Goal: Information Seeking & Learning: Learn about a topic

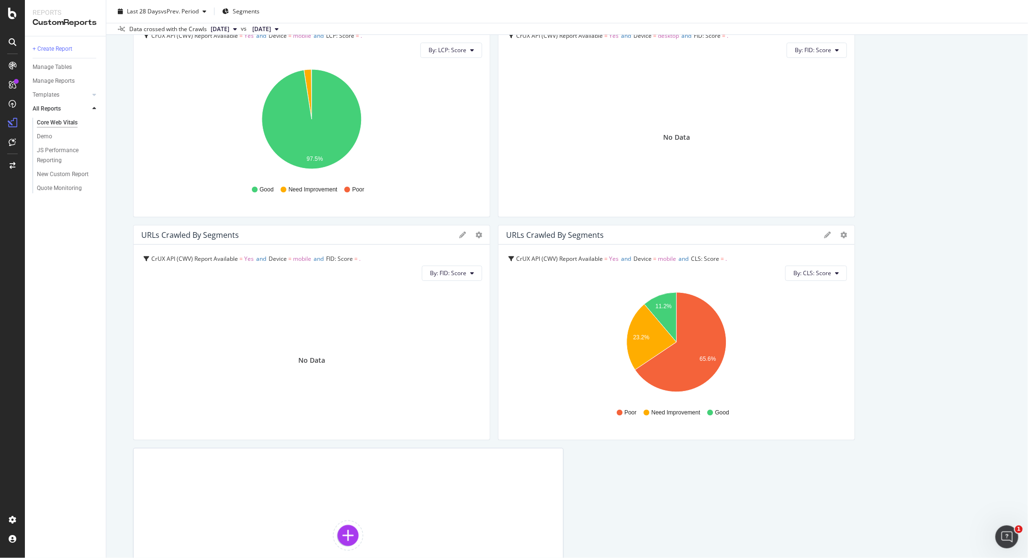
scroll to position [693, 0]
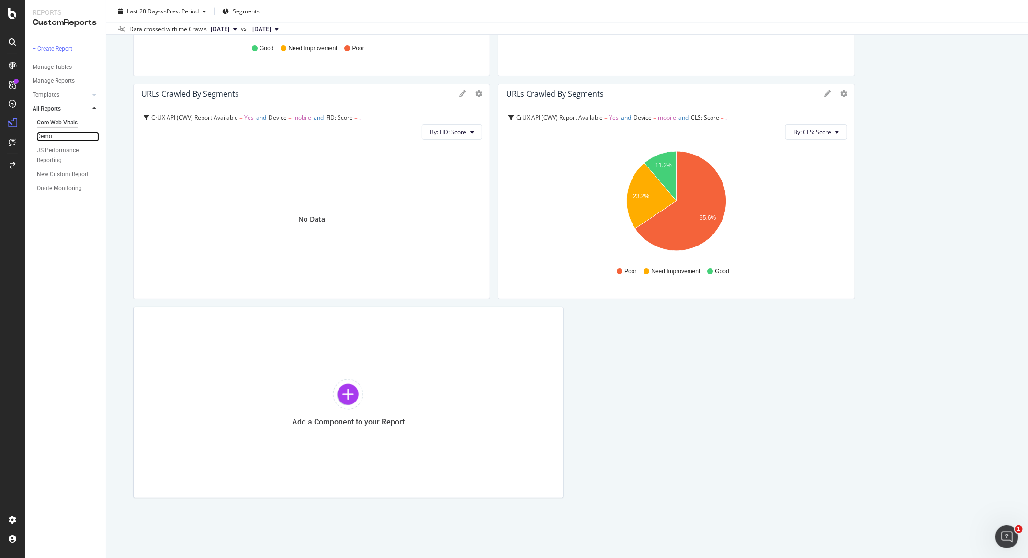
click at [52, 136] on link "Demo" at bounding box center [68, 137] width 62 height 10
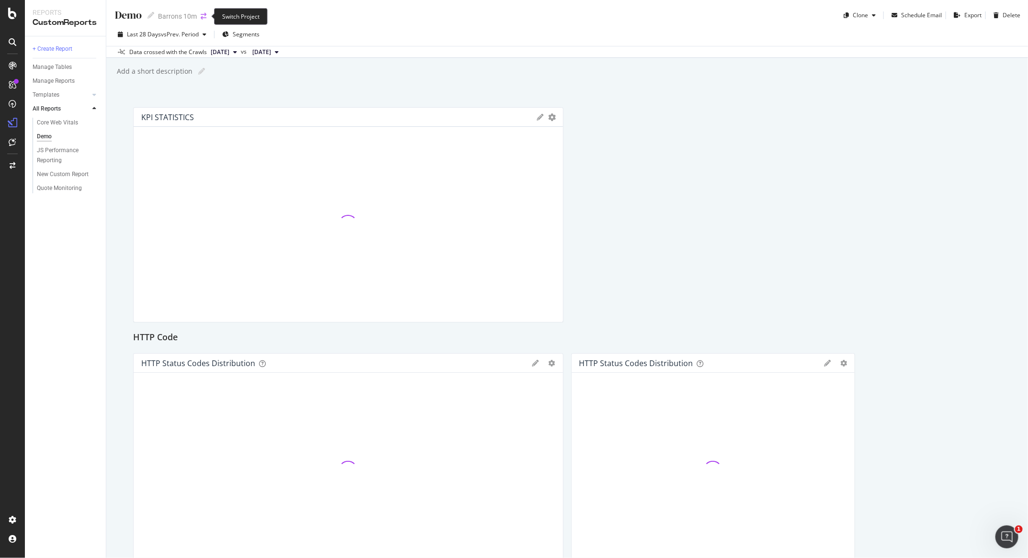
click at [203, 17] on icon "arrow-right-arrow-left" at bounding box center [204, 16] width 6 height 7
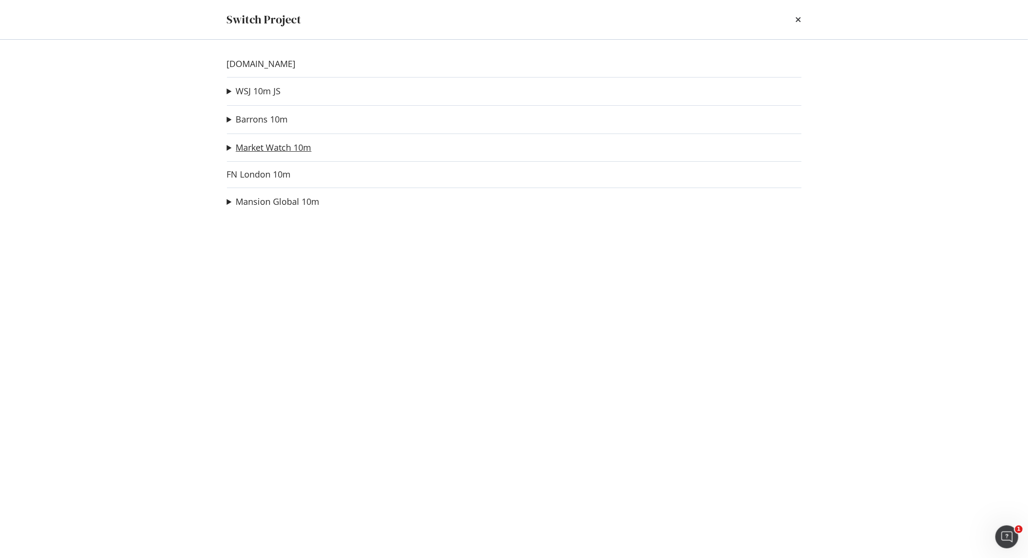
click at [256, 148] on link "Market Watch 10m" at bounding box center [274, 148] width 76 height 10
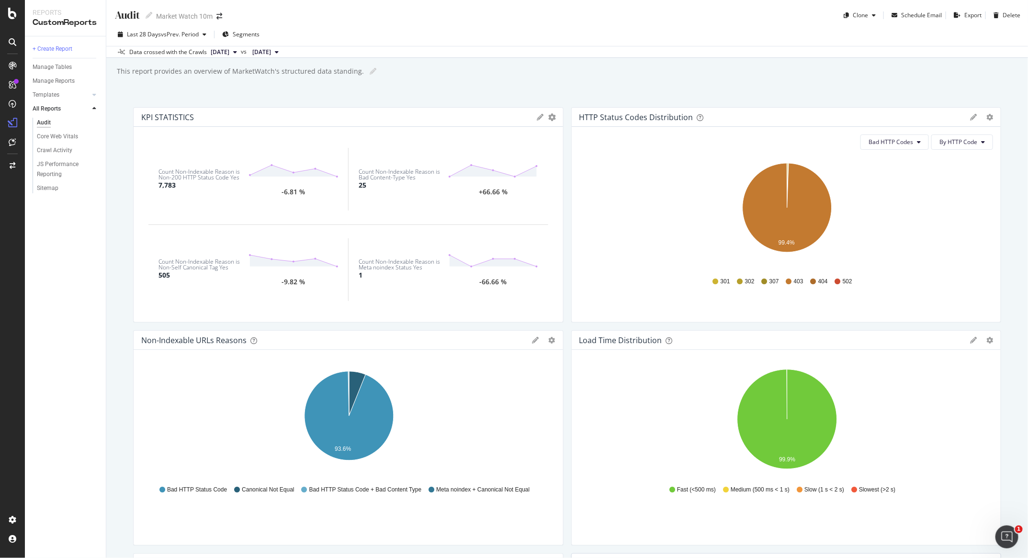
click at [218, 12] on div "Audit Audit Market Watch 10m" at bounding box center [173, 15] width 118 height 15
click at [221, 18] on icon "arrow-right-arrow-left" at bounding box center [219, 16] width 6 height 7
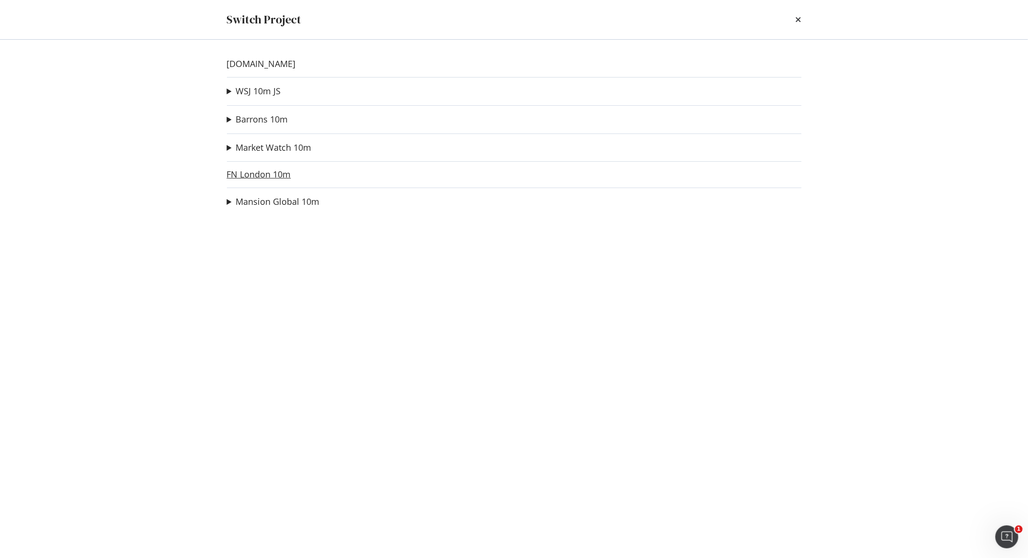
click at [273, 170] on link "FN London 10m" at bounding box center [259, 174] width 64 height 10
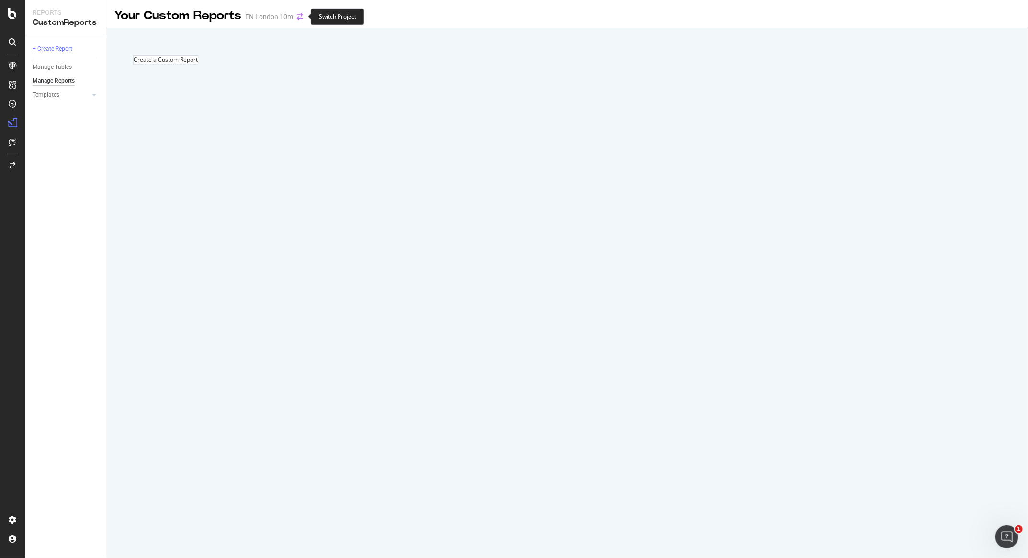
click at [297, 16] on icon "arrow-right-arrow-left" at bounding box center [300, 16] width 6 height 7
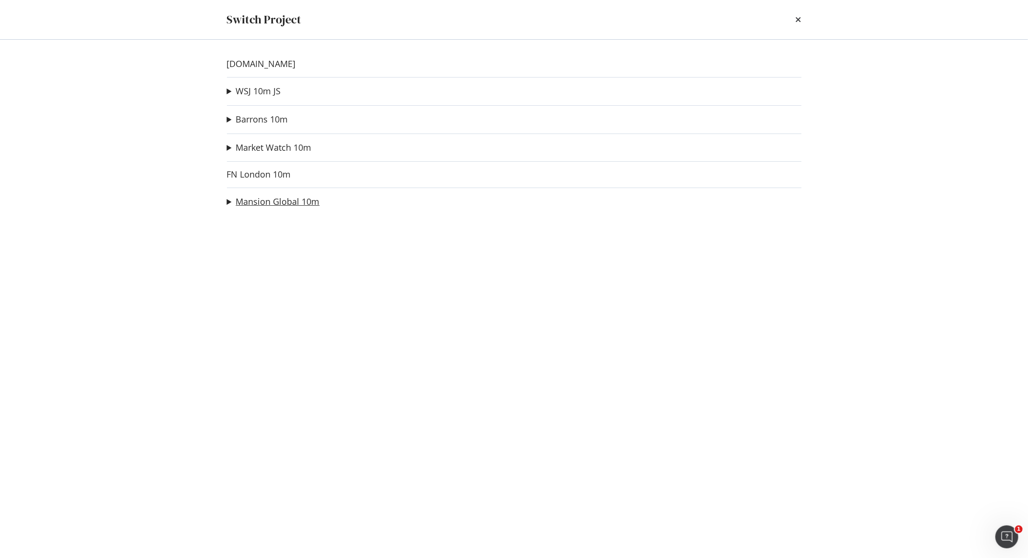
click at [281, 203] on link "Mansion Global 10m" at bounding box center [278, 202] width 84 height 10
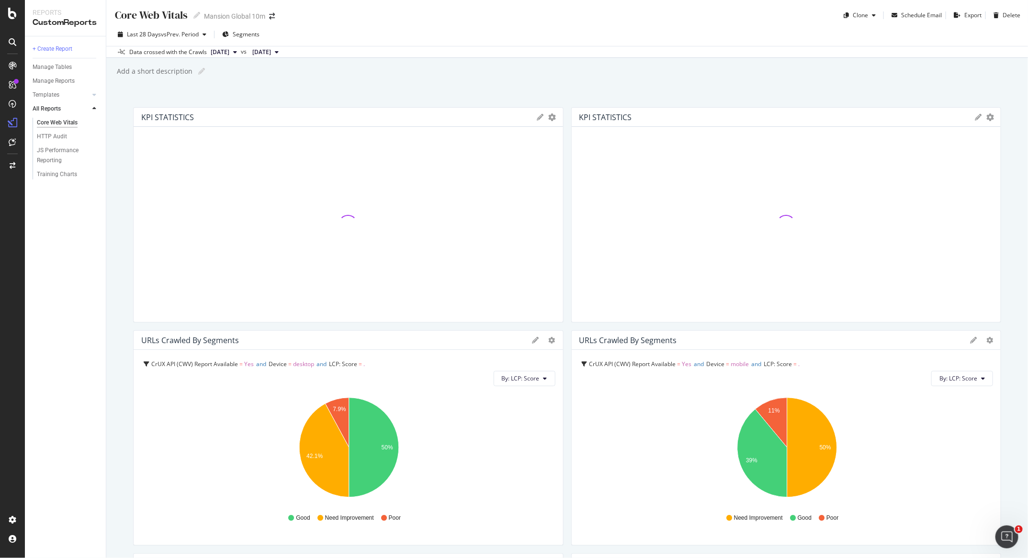
click at [254, 21] on div "Mansion Global 10m" at bounding box center [234, 16] width 61 height 10
click at [266, 21] on div "Core Web Vitals Core Web Vitals Mansion Global 10m" at bounding box center [199, 15] width 170 height 15
click at [271, 19] on icon "arrow-right-arrow-left" at bounding box center [272, 16] width 6 height 7
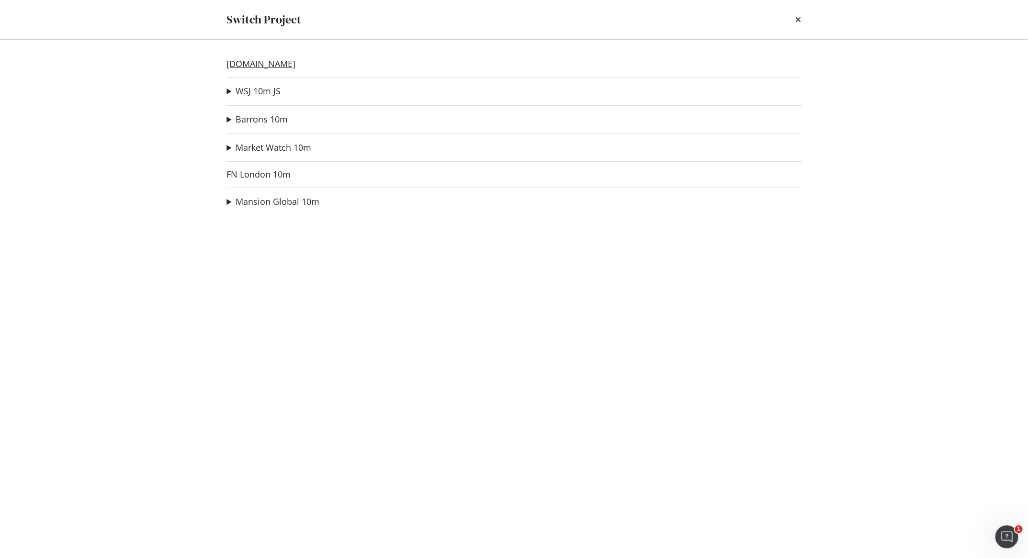
click at [264, 66] on link "[DOMAIN_NAME]" at bounding box center [261, 64] width 69 height 10
